Goal: Information Seeking & Learning: Learn about a topic

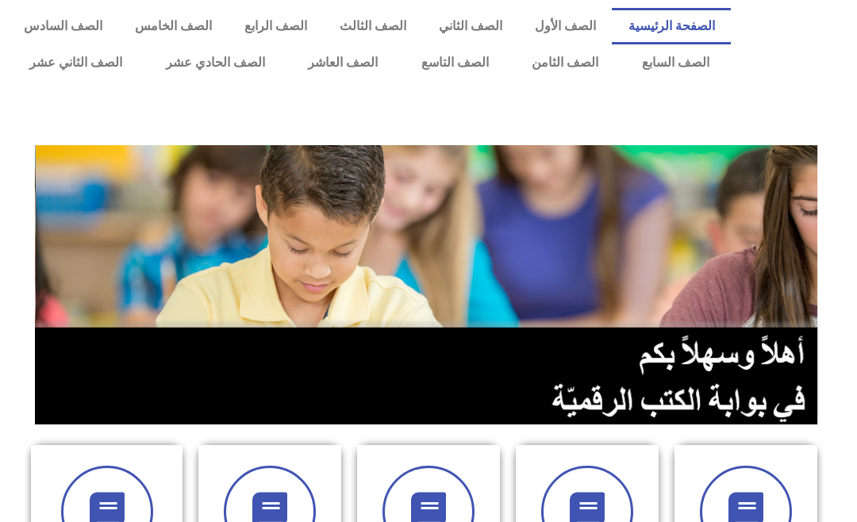
click at [555, 64] on link "الصف الثامن" at bounding box center [565, 62] width 110 height 37
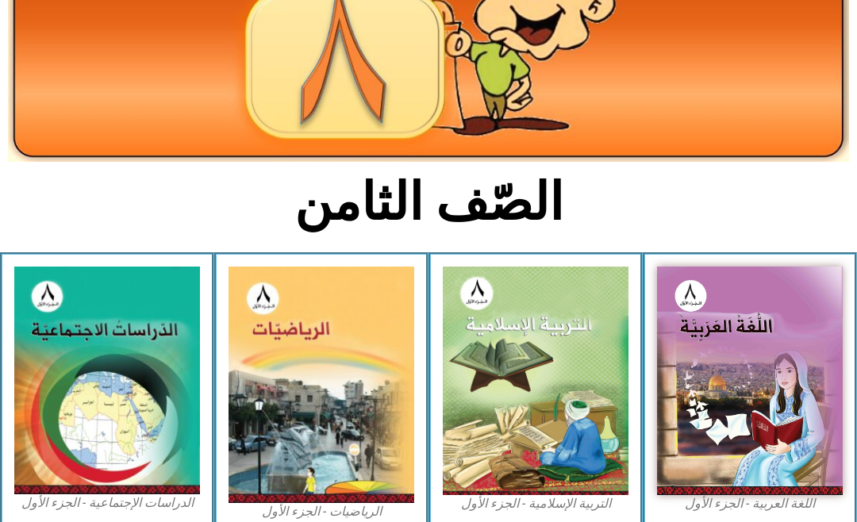
scroll to position [199, 0]
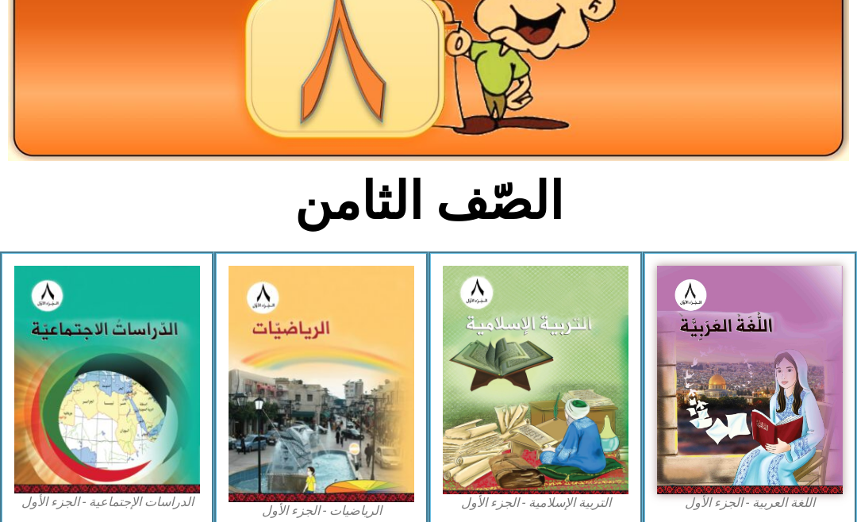
click at [532, 413] on img at bounding box center [536, 380] width 186 height 229
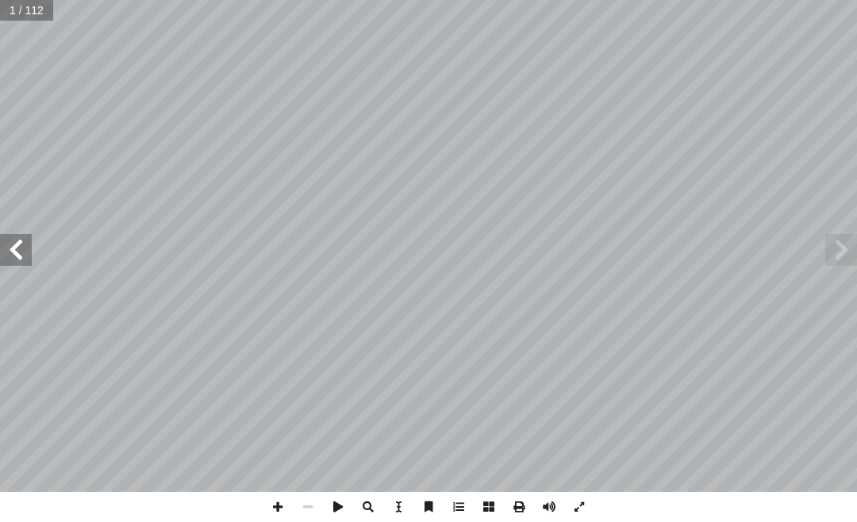
click at [846, 243] on span at bounding box center [841, 250] width 32 height 32
click at [826, 240] on span at bounding box center [841, 250] width 32 height 32
click at [838, 240] on span at bounding box center [841, 250] width 32 height 32
click at [855, 244] on span at bounding box center [841, 250] width 32 height 32
click at [851, 246] on span at bounding box center [841, 250] width 32 height 32
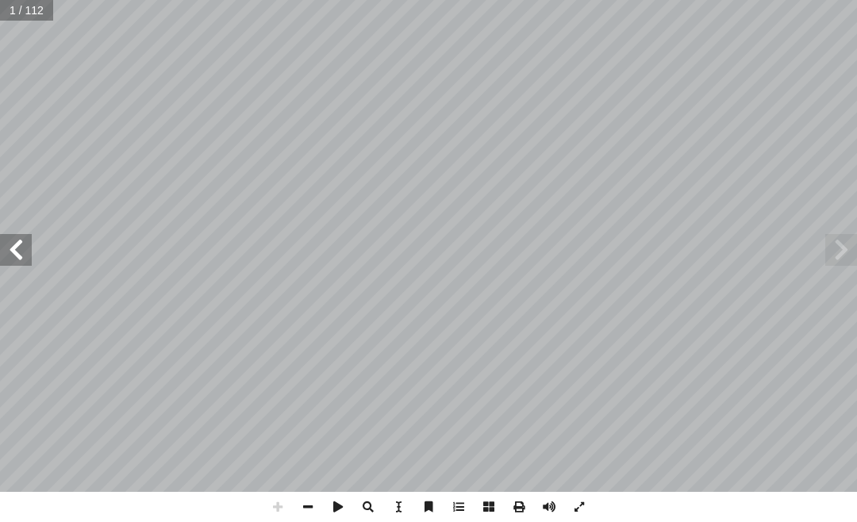
click at [843, 245] on span at bounding box center [841, 250] width 32 height 32
click at [846, 245] on span at bounding box center [841, 250] width 32 height 32
click at [834, 240] on span at bounding box center [841, 250] width 32 height 32
click at [22, 252] on span at bounding box center [16, 250] width 32 height 32
click at [17, 240] on span at bounding box center [16, 250] width 32 height 32
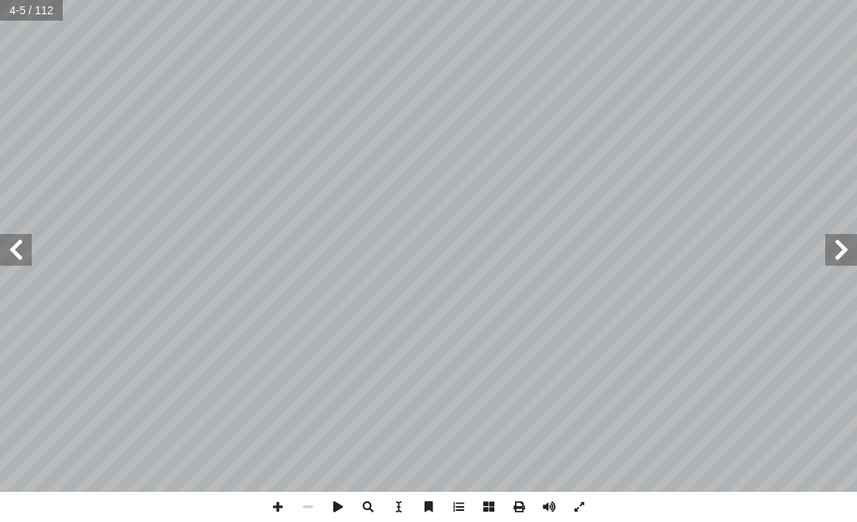
click at [11, 235] on span at bounding box center [16, 250] width 32 height 32
click at [13, 240] on span at bounding box center [16, 250] width 32 height 32
click at [37, 6] on input "text" at bounding box center [32, 10] width 64 height 21
type input "**"
click at [17, 236] on span at bounding box center [16, 250] width 32 height 32
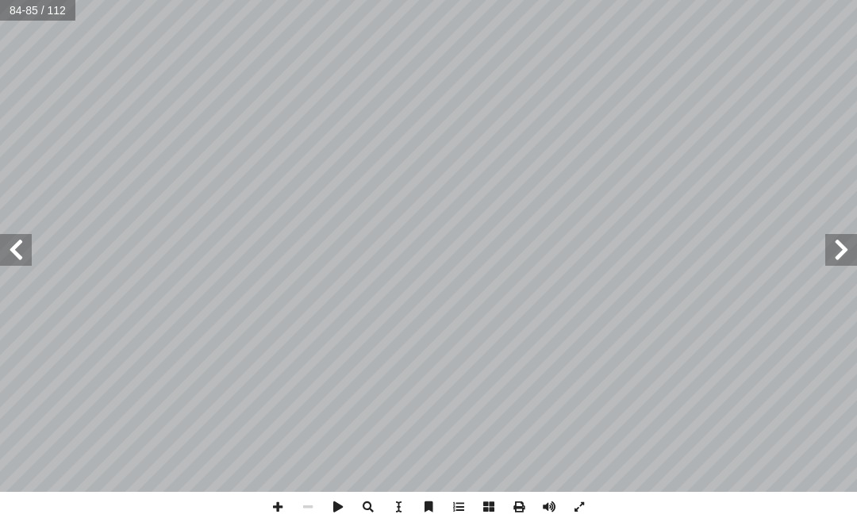
click at [8, 240] on span at bounding box center [16, 250] width 32 height 32
click at [29, 244] on span at bounding box center [16, 250] width 32 height 32
click at [830, 258] on span at bounding box center [841, 250] width 32 height 32
click at [25, 245] on span at bounding box center [16, 250] width 32 height 32
click at [24, 234] on span at bounding box center [16, 250] width 32 height 32
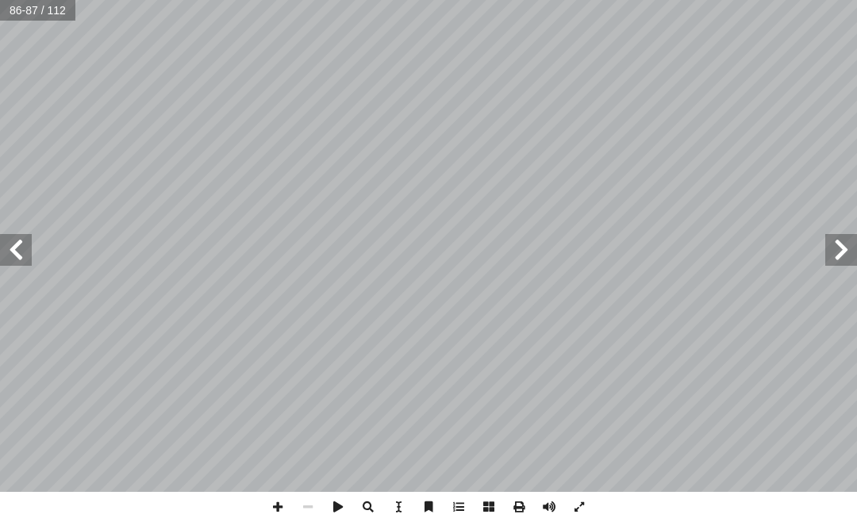
click at [8, 235] on span at bounding box center [16, 250] width 32 height 32
